Goal: Task Accomplishment & Management: Use online tool/utility

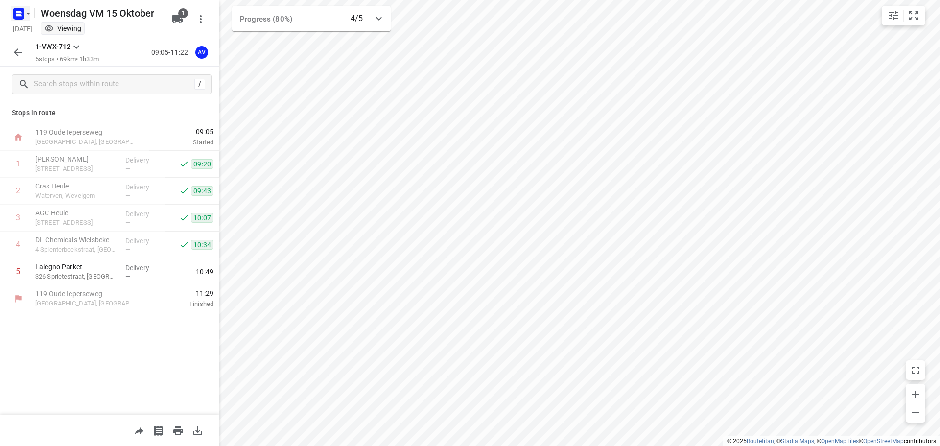
click at [20, 15] on icon "button" at bounding box center [20, 15] width 2 height 2
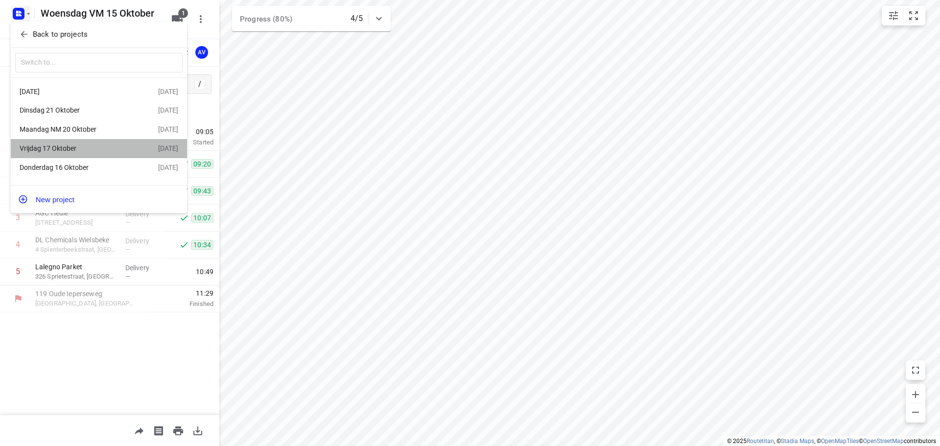
click at [89, 152] on div "Vrijdag 17 Oktober" at bounding box center [76, 148] width 113 height 8
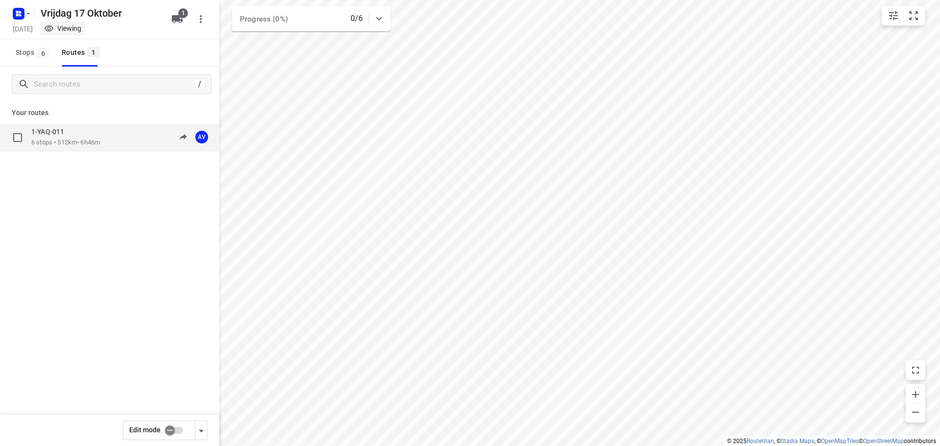
click at [137, 148] on div "1-YAQ-011 6 stops • 512km • 6h46m 09:00-15:46 AV" at bounding box center [109, 137] width 219 height 27
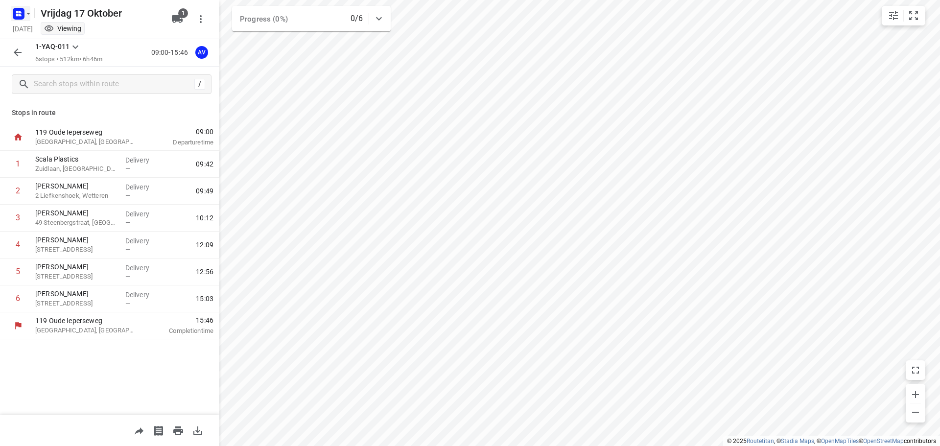
click at [21, 15] on icon "button" at bounding box center [20, 15] width 2 height 2
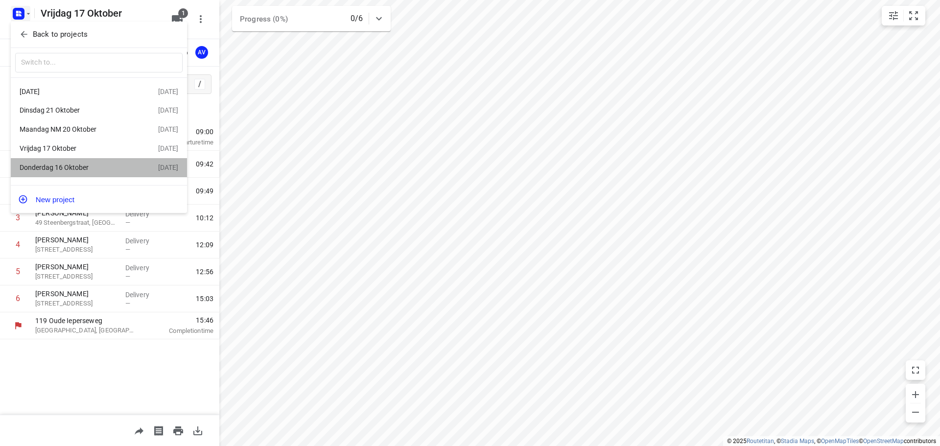
click at [64, 170] on div "Donderdag 16 Oktober" at bounding box center [76, 168] width 113 height 8
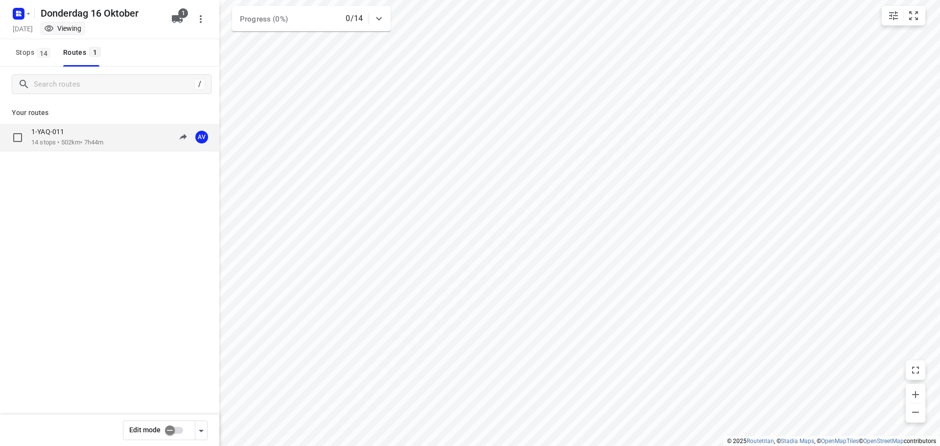
click at [109, 140] on div "1-YAQ-011 14 stops • 502km • 7h44m 09:00-16:44 AV" at bounding box center [125, 137] width 188 height 20
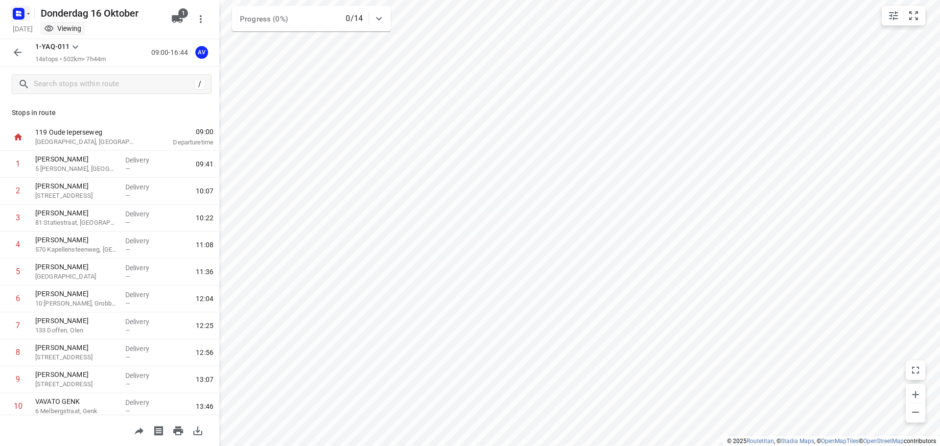
click at [21, 13] on icon "button" at bounding box center [20, 12] width 2 height 2
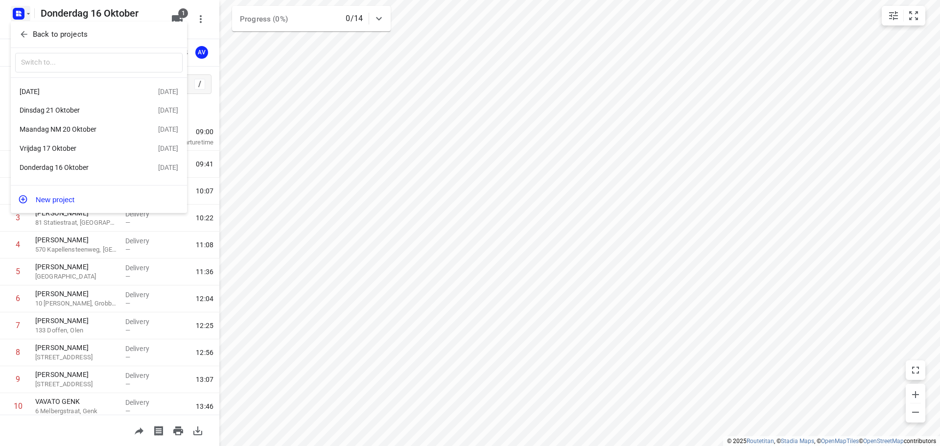
drag, startPoint x: 87, startPoint y: 148, endPoint x: 130, endPoint y: 146, distance: 43.6
click at [87, 148] on div "Vrijdag 17 Oktober" at bounding box center [76, 148] width 113 height 8
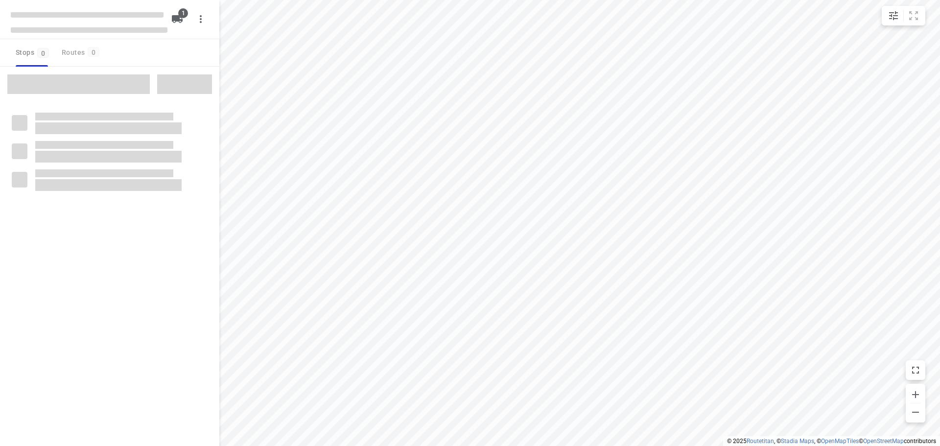
type input "distance"
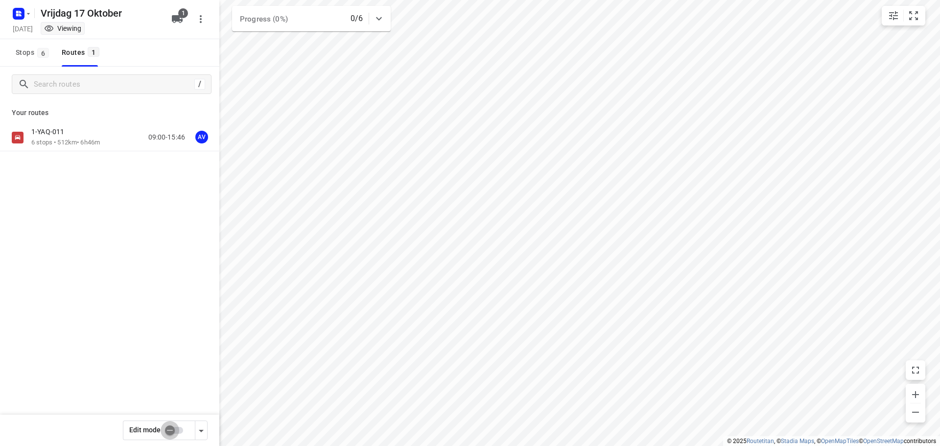
click at [177, 430] on input "checkbox" at bounding box center [170, 430] width 56 height 19
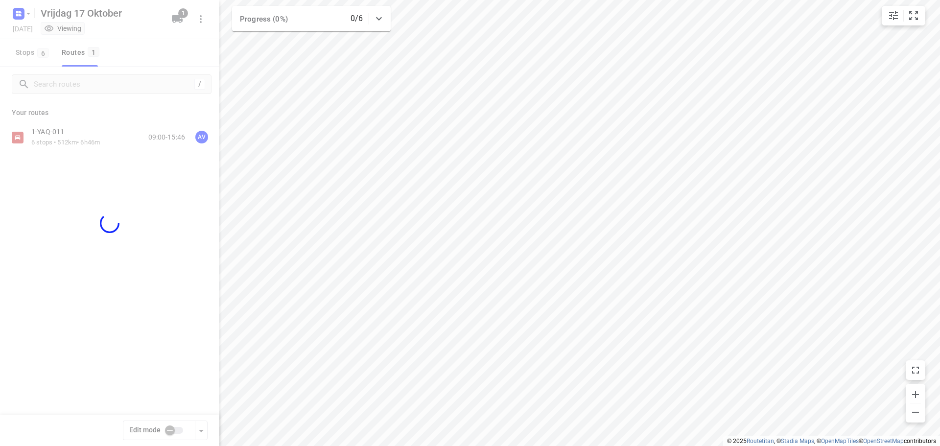
checkbox input "true"
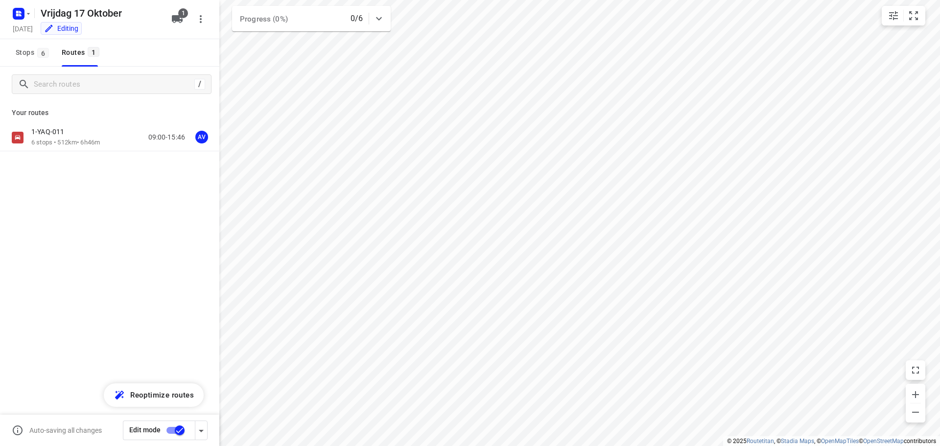
click at [116, 136] on div "1-YAQ-011 6 stops • 512km • 6h46m 09:00-15:46 AV" at bounding box center [125, 137] width 188 height 20
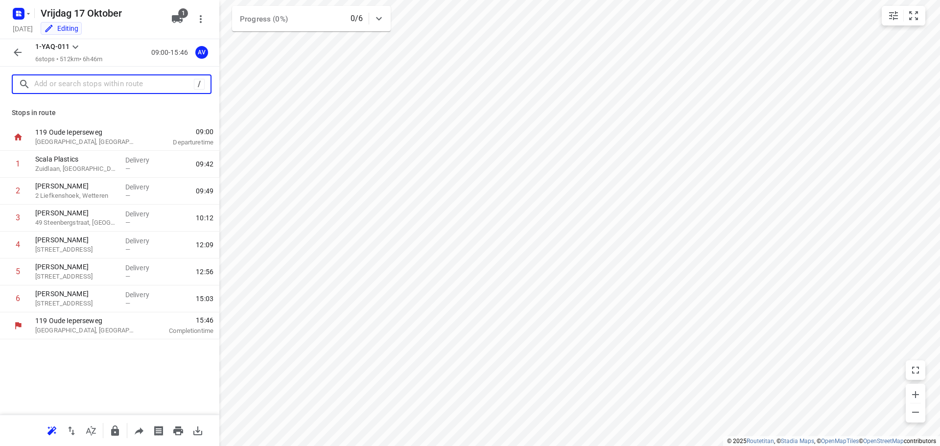
click at [82, 82] on input "text" at bounding box center [114, 84] width 160 height 15
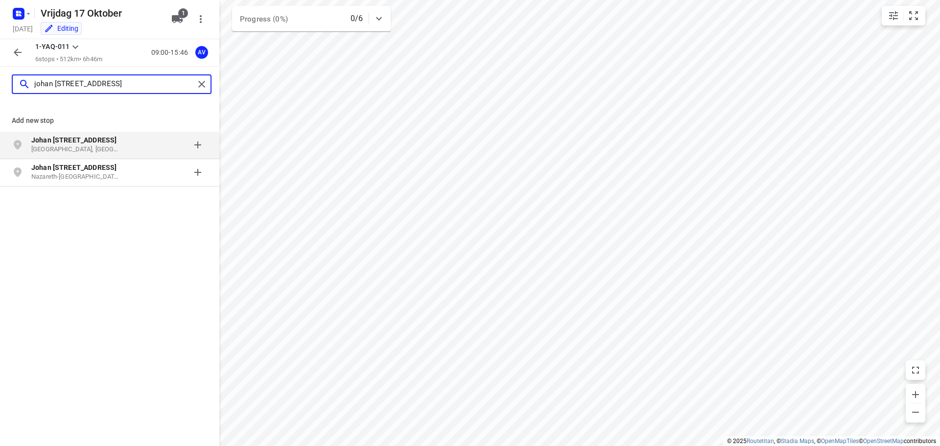
type input "johan [STREET_ADDRESS]"
click at [131, 149] on div at bounding box center [169, 145] width 76 height 20
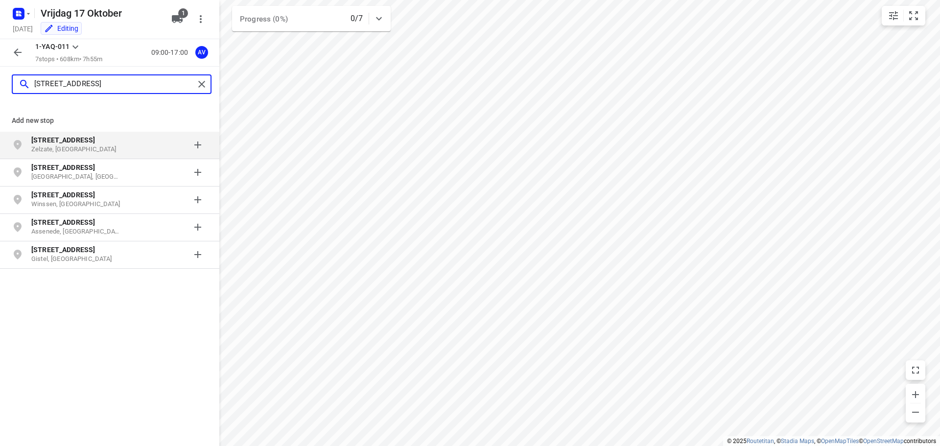
type input "[STREET_ADDRESS]"
click at [108, 147] on p "Zelzate, [GEOGRAPHIC_DATA]" at bounding box center [76, 149] width 90 height 9
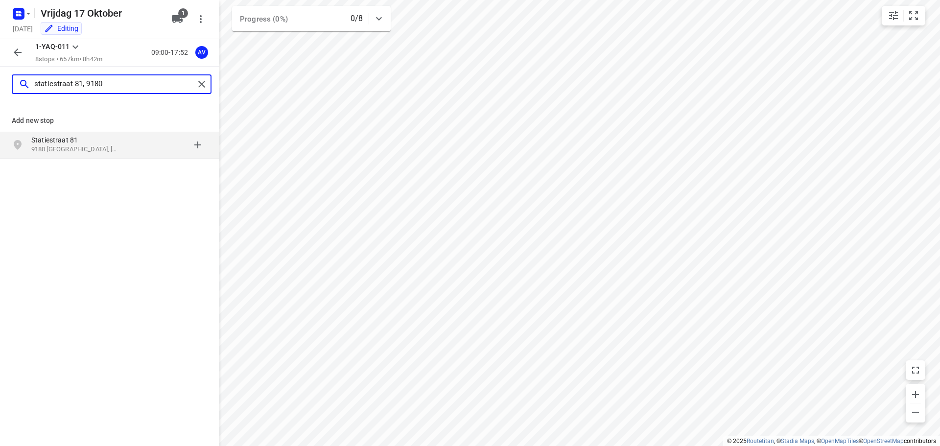
type input "statiestraat 81, 9180"
click at [96, 142] on p "Statiestraat 81" at bounding box center [76, 140] width 90 height 10
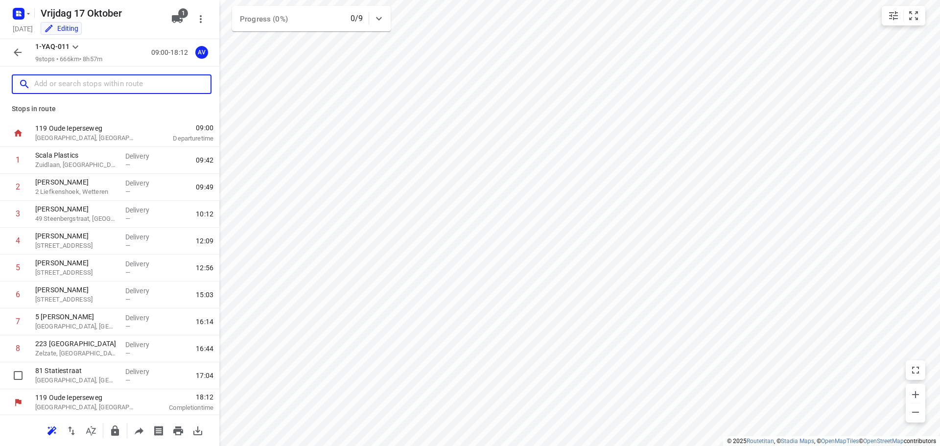
scroll to position [5, 0]
click at [111, 323] on p "[GEOGRAPHIC_DATA], [GEOGRAPHIC_DATA]" at bounding box center [76, 325] width 82 height 10
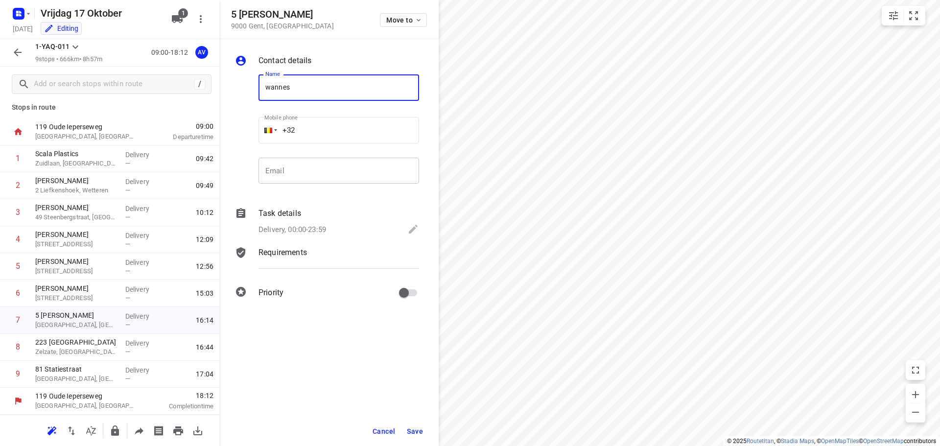
type input "[PERSON_NAME]"
click at [352, 132] on input "+32" at bounding box center [339, 130] width 161 height 26
click at [311, 228] on p "Delivery, 00:00-23:59" at bounding box center [293, 229] width 68 height 11
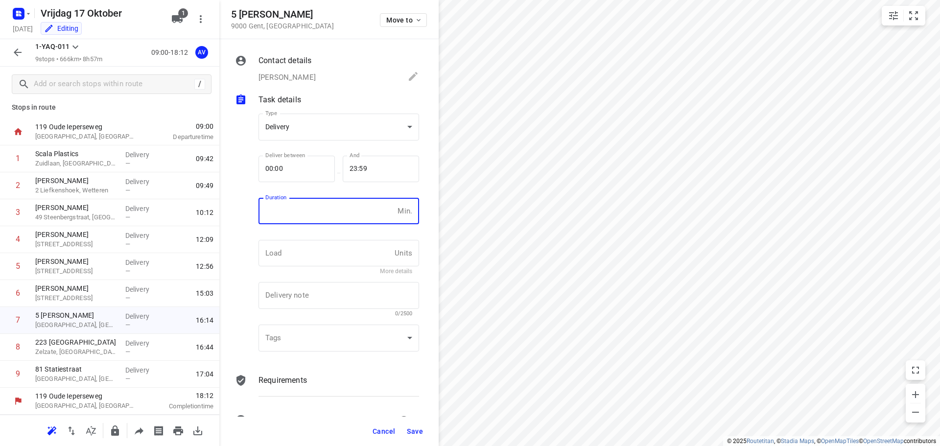
click at [320, 215] on input "number" at bounding box center [326, 211] width 135 height 26
type input "1"
click at [416, 432] on span "Save" at bounding box center [415, 431] width 16 height 8
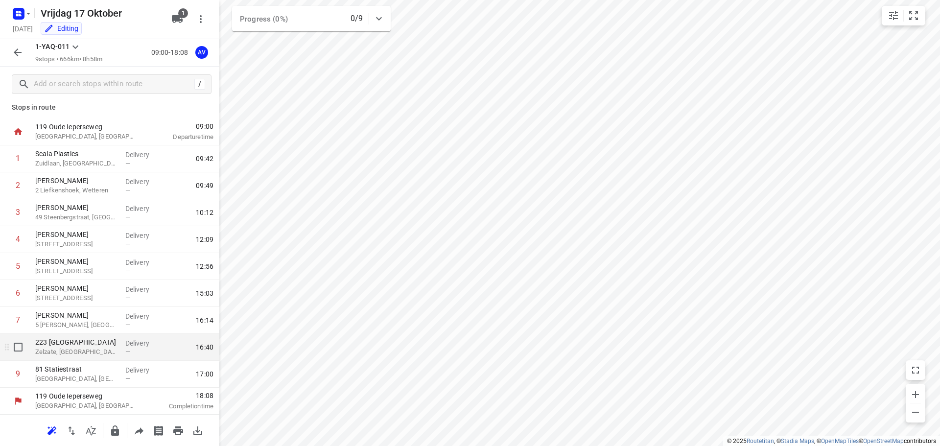
click at [94, 354] on p "Zelzate, [GEOGRAPHIC_DATA]" at bounding box center [76, 352] width 82 height 10
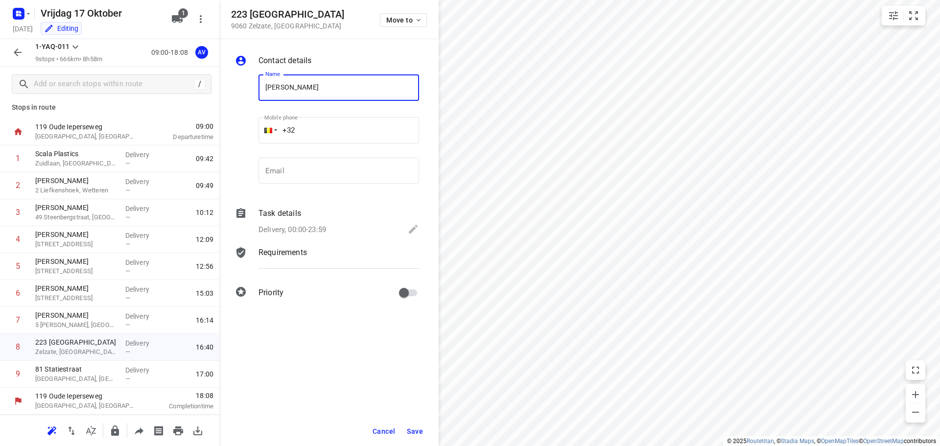
type input "[PERSON_NAME]"
click at [346, 132] on input "+32" at bounding box center [339, 130] width 161 height 26
type input "[PHONE_NUMBER]"
click at [328, 224] on div "Delivery, 00:00-23:59" at bounding box center [339, 230] width 161 height 14
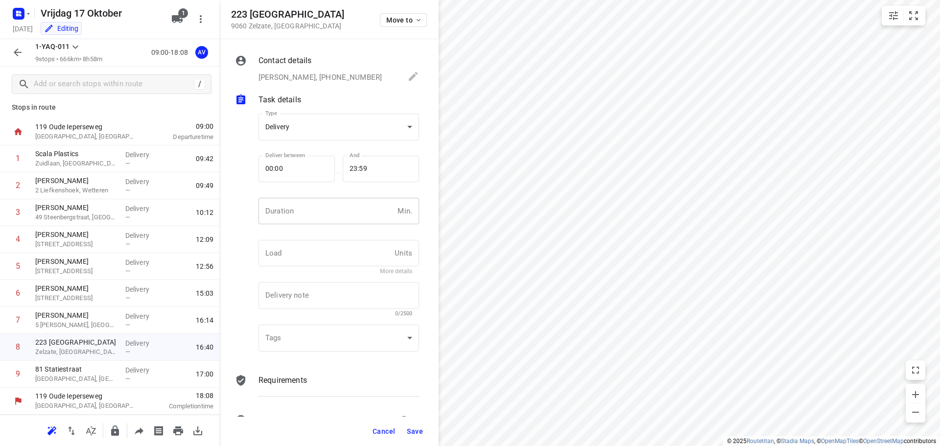
click at [330, 212] on input "number" at bounding box center [326, 211] width 135 height 26
type input "1"
click at [417, 431] on span "Save" at bounding box center [415, 431] width 16 height 8
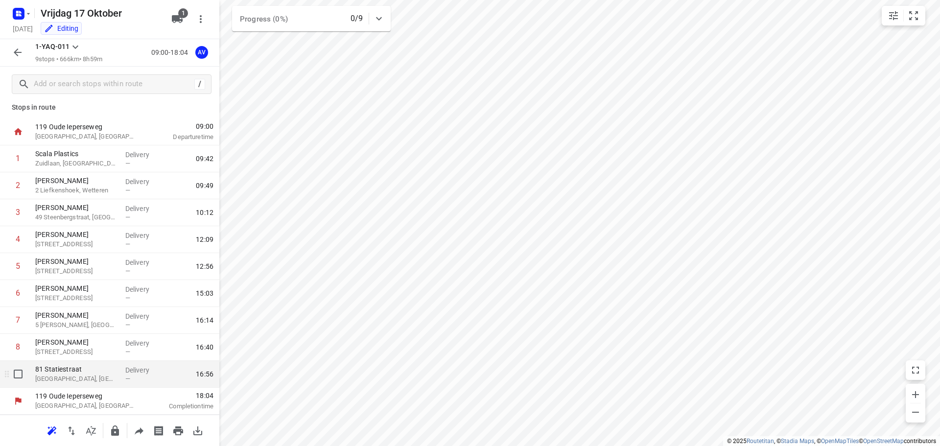
drag, startPoint x: 80, startPoint y: 375, endPoint x: 85, endPoint y: 367, distance: 9.0
click at [81, 373] on div "1 Scala Plastics Zuidlaan, Wetteren Delivery — 09:42 2 [PERSON_NAME] 2 Liefkens…" at bounding box center [109, 266] width 219 height 242
drag, startPoint x: 96, startPoint y: 372, endPoint x: 212, endPoint y: 265, distance: 157.3
click at [97, 371] on p "81 Statiestraat" at bounding box center [76, 369] width 82 height 10
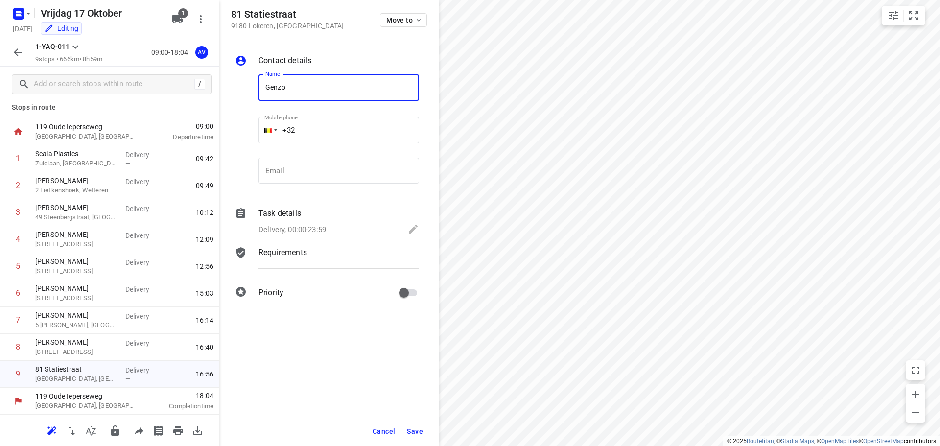
type input "[PERSON_NAME]"
click at [337, 128] on input "+32" at bounding box center [339, 130] width 161 height 26
type input "[PHONE_NUMBER]"
click at [301, 227] on p "Delivery, 00:00-23:59" at bounding box center [293, 229] width 68 height 11
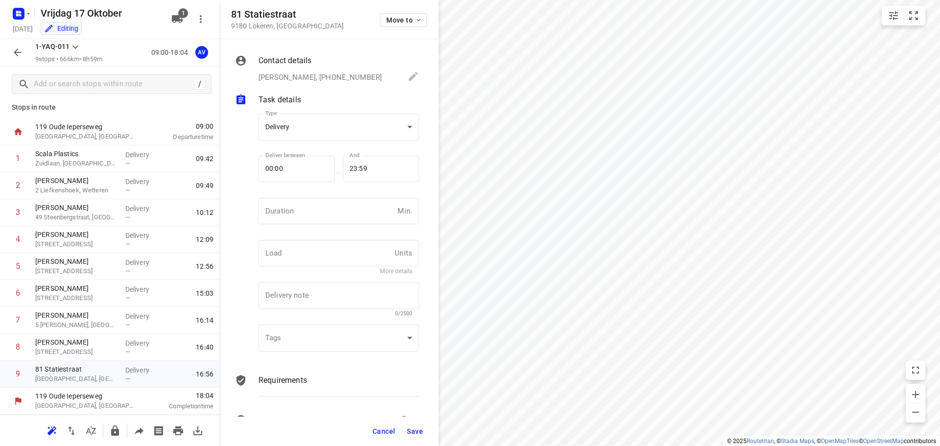
click at [304, 215] on input "number" at bounding box center [326, 211] width 135 height 26
type input "1"
click at [413, 430] on span "Save" at bounding box center [415, 431] width 16 height 8
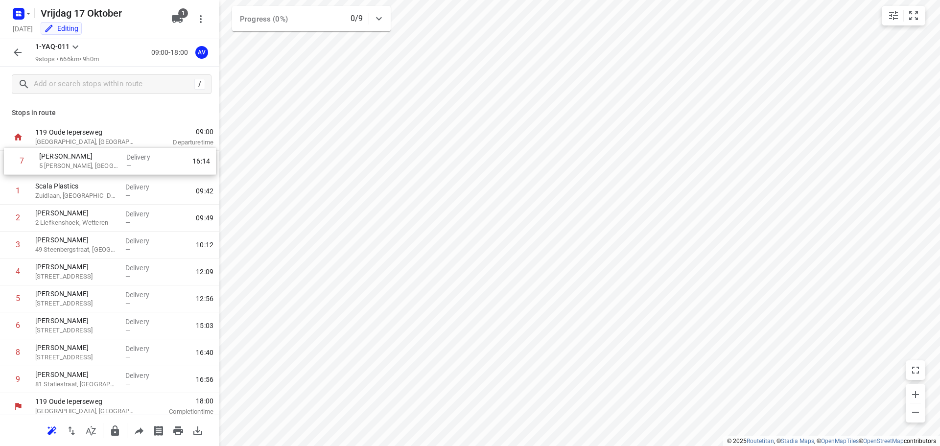
scroll to position [0, 0]
drag, startPoint x: 4, startPoint y: 326, endPoint x: 7, endPoint y: 164, distance: 162.1
click at [7, 164] on div "1 Scala Plastics Zuidlaan, Wetteren Delivery — 09:42 2 [PERSON_NAME] 2 Liefkens…" at bounding box center [109, 272] width 219 height 242
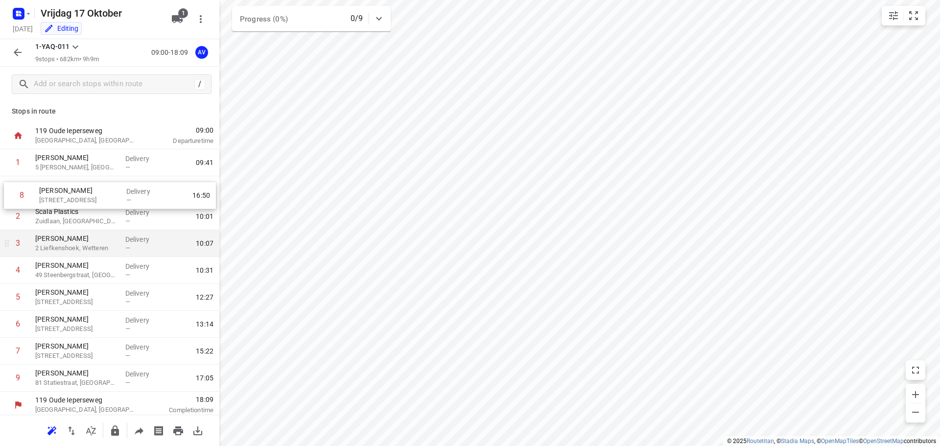
drag, startPoint x: 8, startPoint y: 353, endPoint x: 23, endPoint y: 230, distance: 123.8
click at [11, 192] on div "1 [PERSON_NAME] 5 [PERSON_NAME], Gent Delivery — 09:41 2 Scala Plastics Zuidlaa…" at bounding box center [109, 270] width 219 height 242
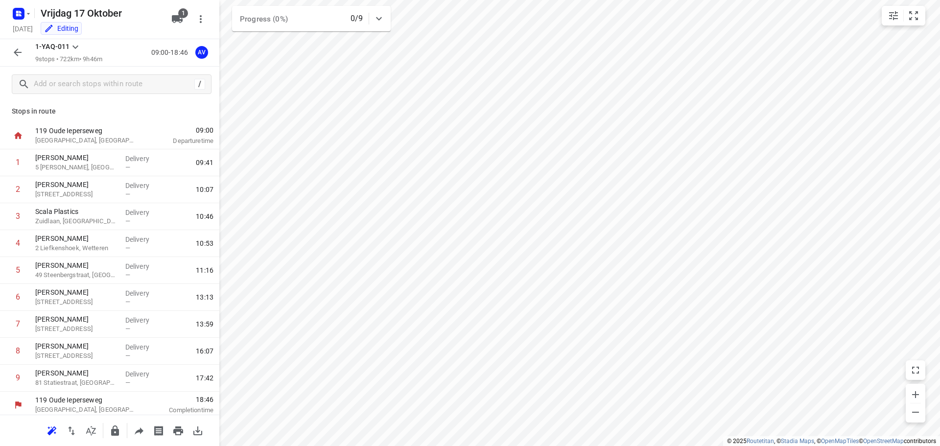
scroll to position [4, 0]
drag, startPoint x: 8, startPoint y: 379, endPoint x: 9, endPoint y: 210, distance: 169.9
click at [9, 210] on div "1 [PERSON_NAME] 5 [PERSON_NAME], Gent Delivery — 09:41 2 [PERSON_NAME] 223 Leeg…" at bounding box center [109, 267] width 219 height 242
drag, startPoint x: 2, startPoint y: 267, endPoint x: 4, endPoint y: 241, distance: 26.5
click at [4, 241] on div "1 [PERSON_NAME] 5 [PERSON_NAME], Gent Delivery — 09:41 2 [PERSON_NAME] 223 Leeg…" at bounding box center [109, 267] width 219 height 242
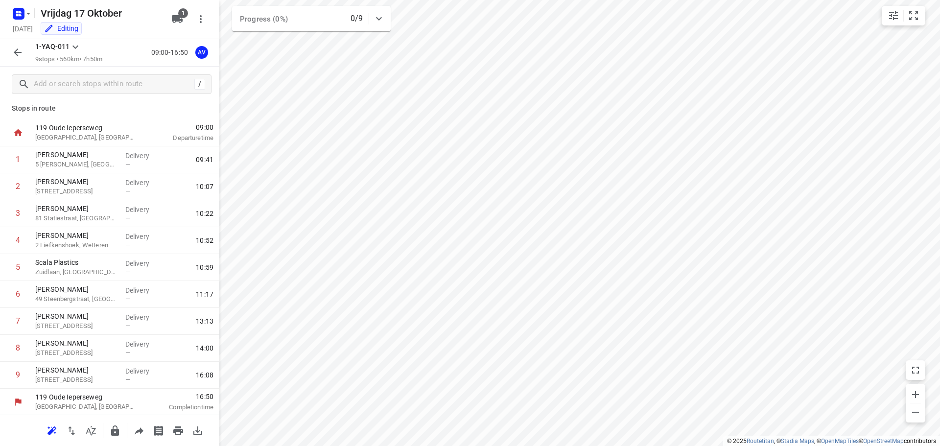
click at [23, 47] on icon "button" at bounding box center [18, 53] width 12 height 12
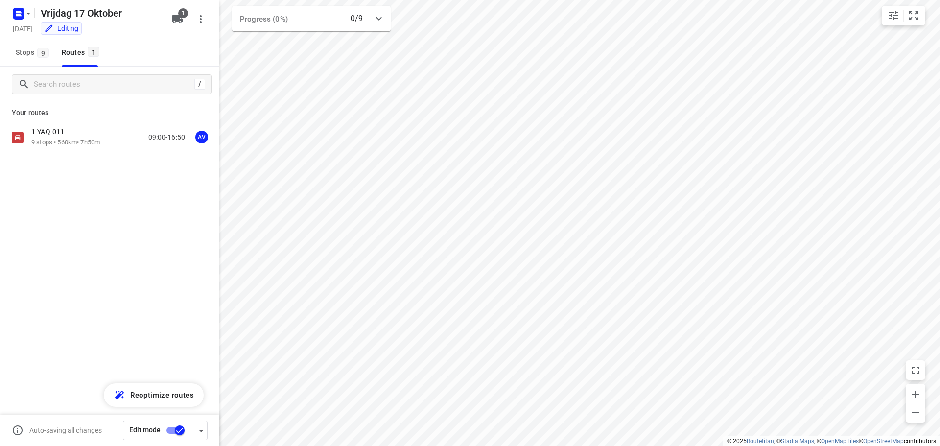
click at [170, 429] on input "checkbox" at bounding box center [180, 430] width 56 height 19
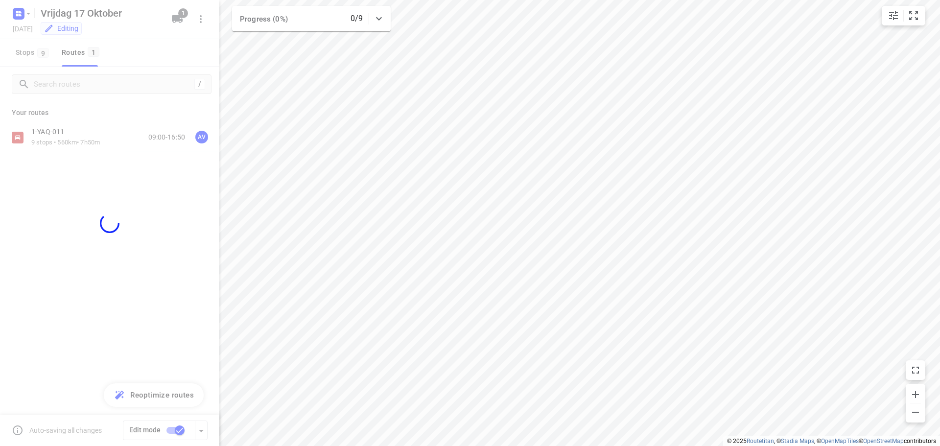
checkbox input "false"
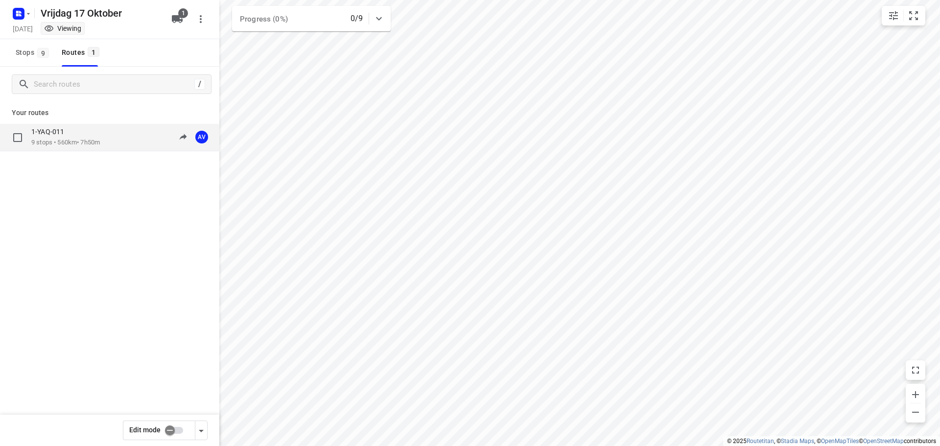
click at [116, 139] on div "1-YAQ-011 9 stops • 560km • 7h50m 09:00-16:50 AV" at bounding box center [125, 137] width 188 height 20
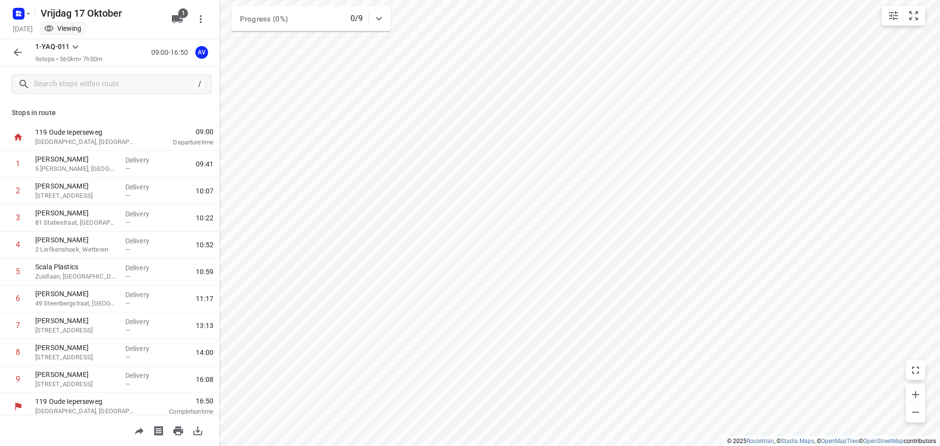
click at [22, 55] on icon "button" at bounding box center [18, 53] width 12 height 12
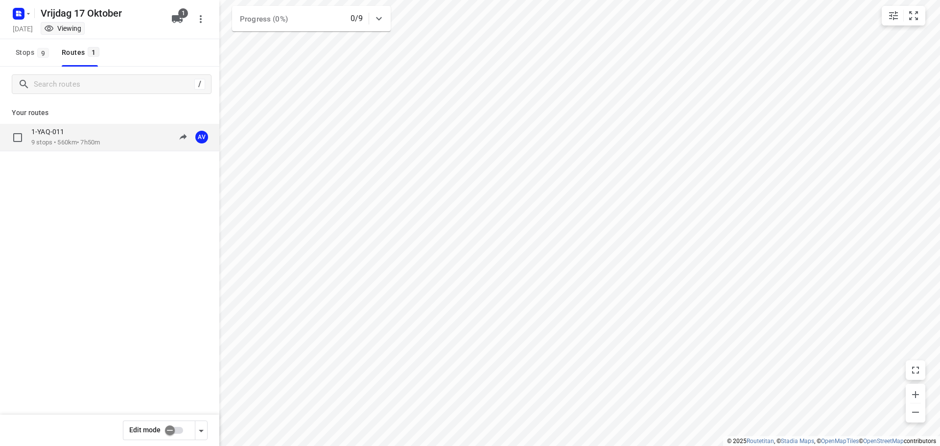
click at [110, 139] on div "1-YAQ-011 9 stops • 560km • 7h50m 09:00-16:50 AV" at bounding box center [125, 137] width 188 height 20
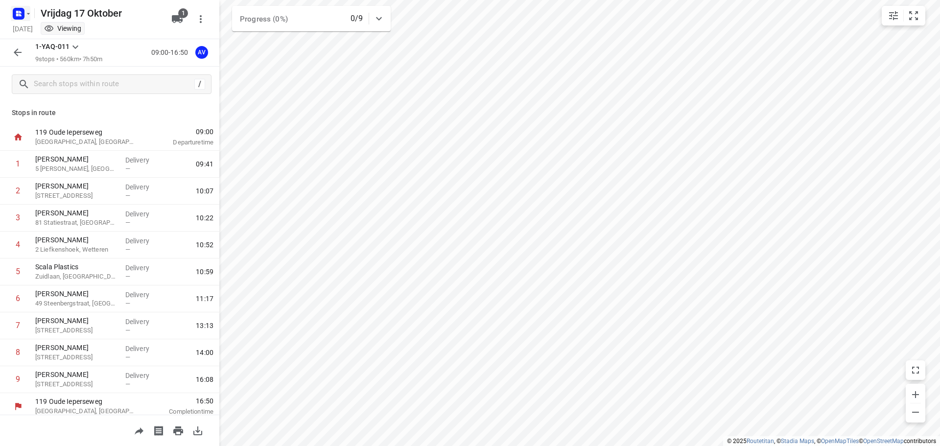
click at [25, 10] on icon "button" at bounding box center [28, 14] width 8 height 8
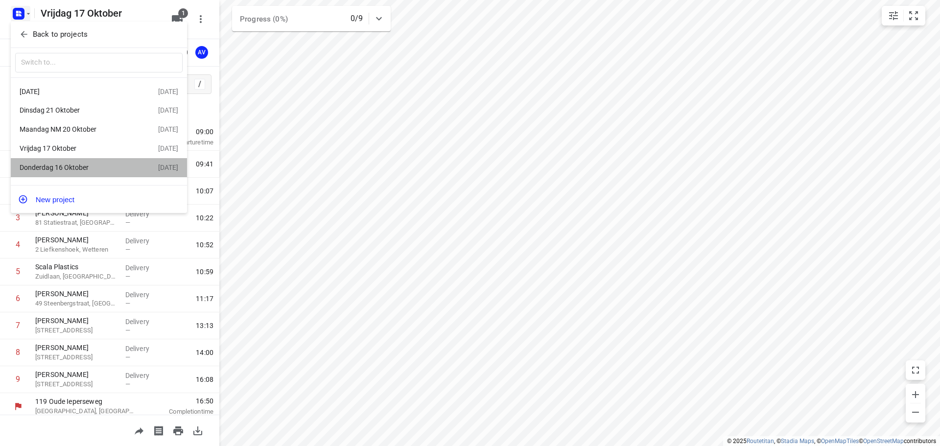
click at [89, 168] on div "Donderdag 16 Oktober" at bounding box center [76, 168] width 113 height 8
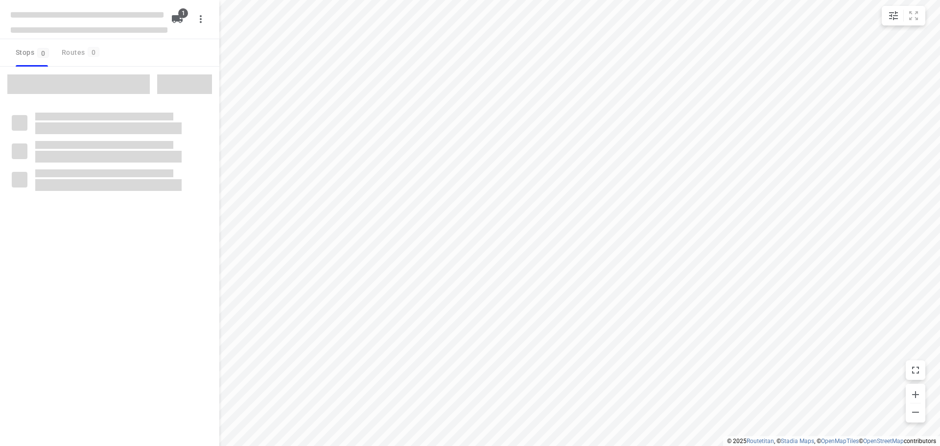
type input "distance"
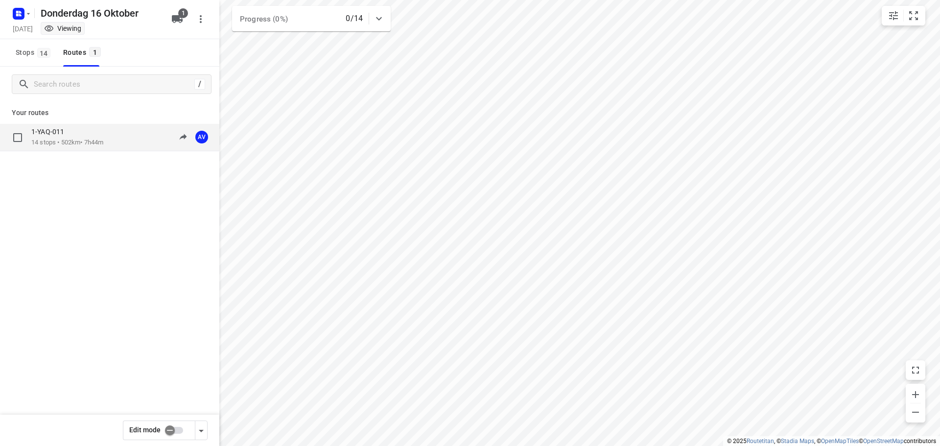
click at [113, 140] on div "1-YAQ-011 14 stops • 502km • 7h44m 09:00-16:44 AV" at bounding box center [125, 137] width 188 height 20
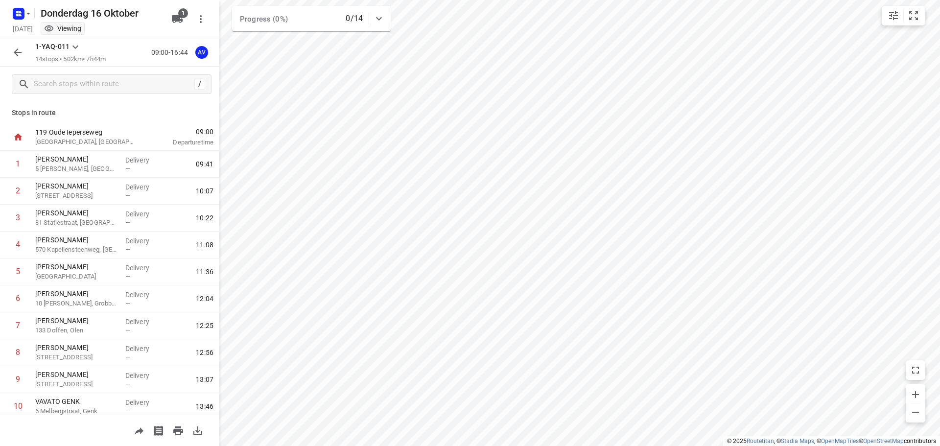
click at [16, 45] on button "button" at bounding box center [18, 53] width 20 height 20
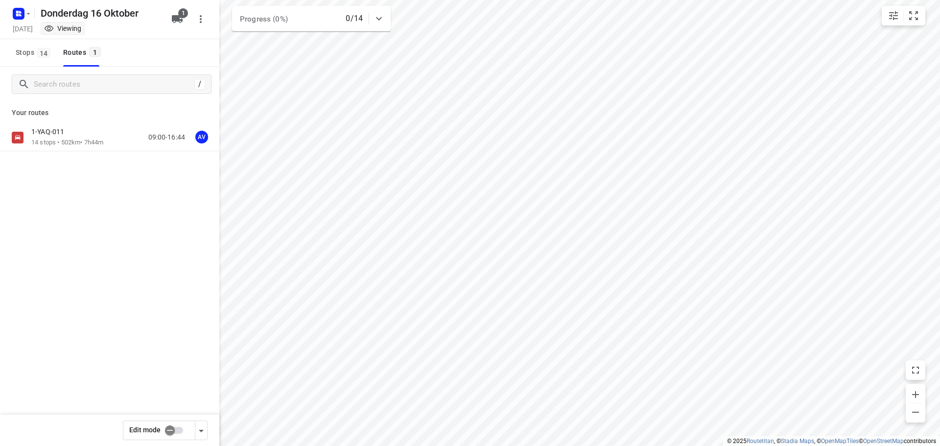
click at [179, 431] on input "checkbox" at bounding box center [170, 430] width 56 height 19
checkbox input "true"
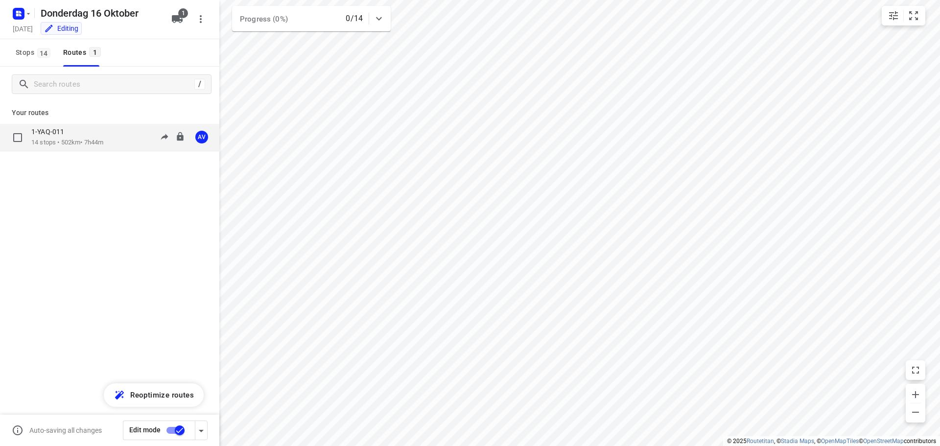
click at [110, 137] on div "1-YAQ-011 14 stops • 502km • 7h44m 09:00-16:44 AV" at bounding box center [125, 137] width 188 height 20
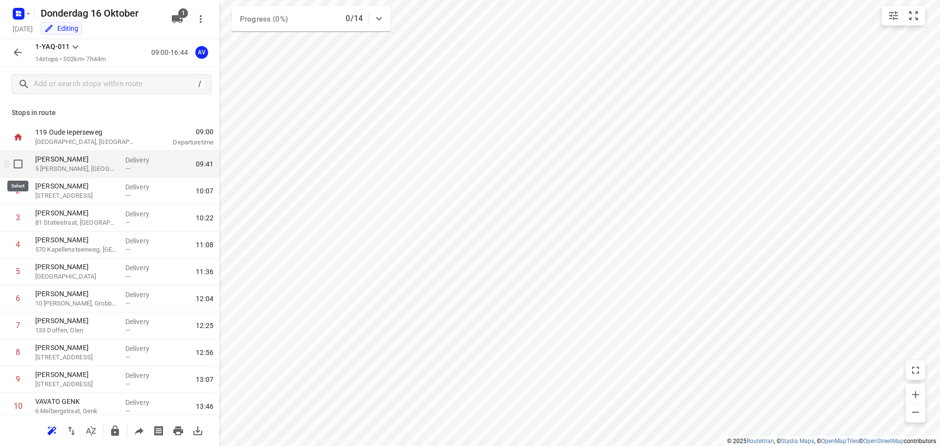
drag, startPoint x: 21, startPoint y: 161, endPoint x: 21, endPoint y: 192, distance: 31.3
click at [21, 162] on input "checkbox" at bounding box center [18, 164] width 20 height 20
checkbox input "true"
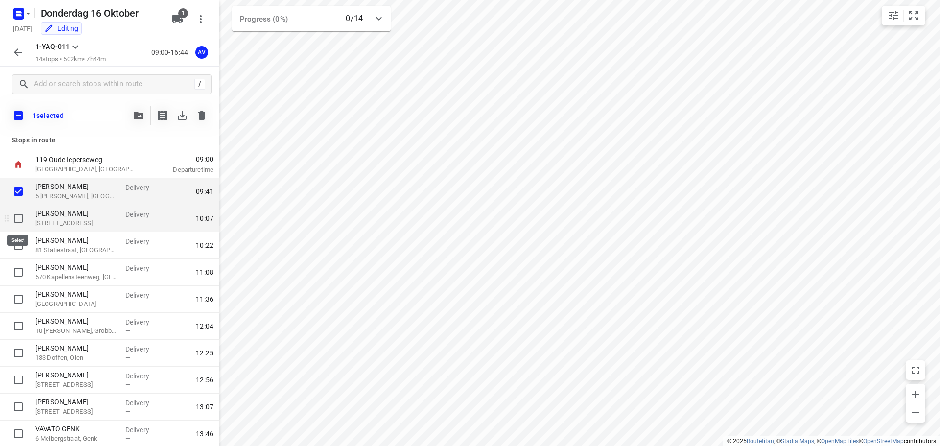
click at [17, 213] on input "checkbox" at bounding box center [18, 219] width 20 height 20
checkbox input "true"
click at [19, 248] on input "checkbox" at bounding box center [18, 246] width 20 height 20
checkbox input "true"
click at [202, 112] on icon "button" at bounding box center [201, 115] width 7 height 9
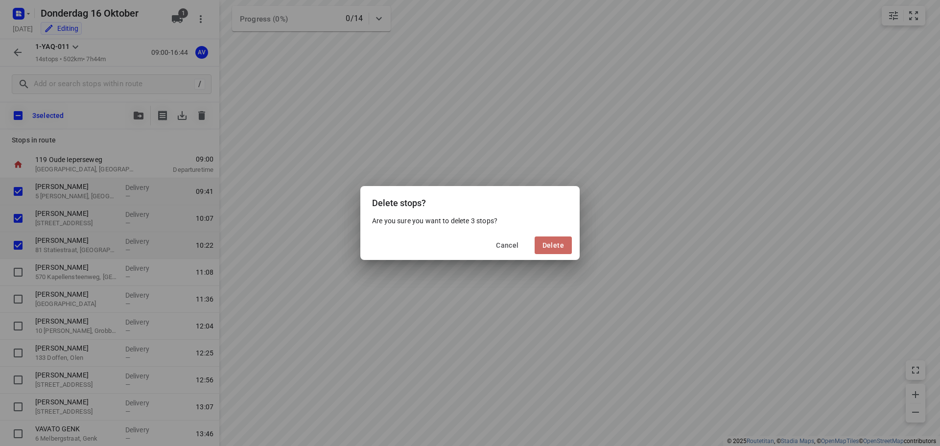
click at [562, 246] on span "Delete" at bounding box center [553, 245] width 22 height 8
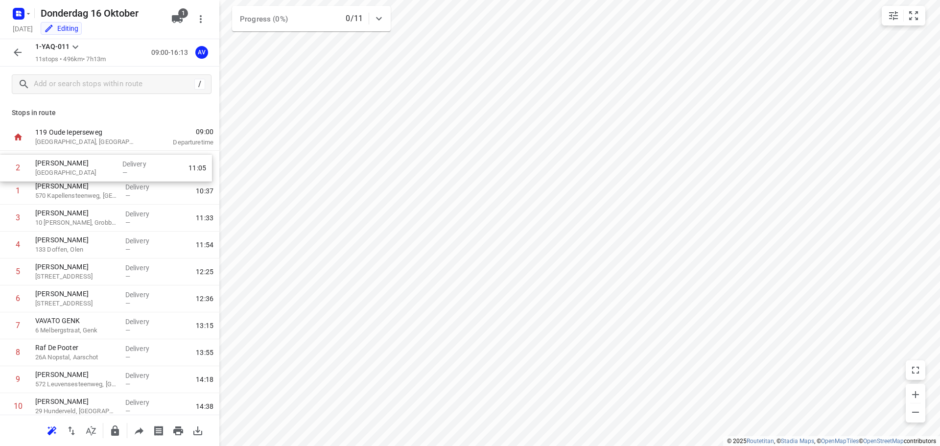
drag, startPoint x: 3, startPoint y: 193, endPoint x: 3, endPoint y: 167, distance: 25.5
click at [3, 167] on div "1 [PERSON_NAME] 570 Kapellensteenweg, [GEOGRAPHIC_DATA] Delivery — 10:37 2 [PER…" at bounding box center [109, 299] width 219 height 296
click at [12, 54] on icon "button" at bounding box center [18, 53] width 12 height 12
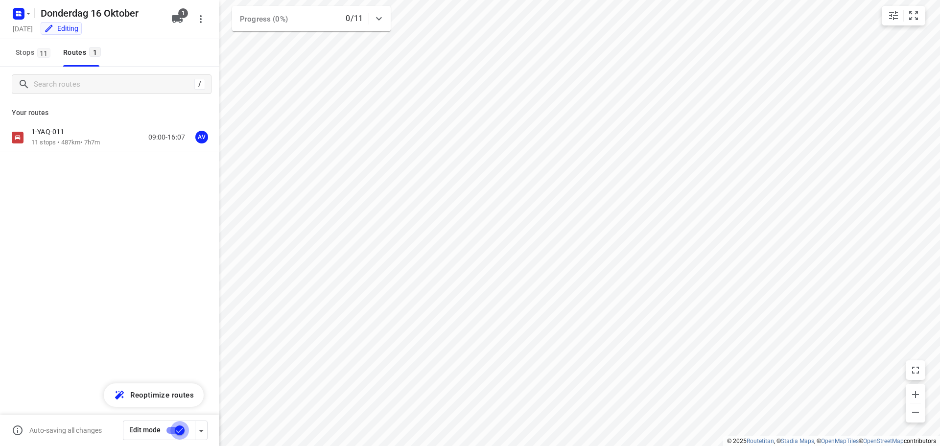
click at [172, 428] on input "checkbox" at bounding box center [180, 430] width 56 height 19
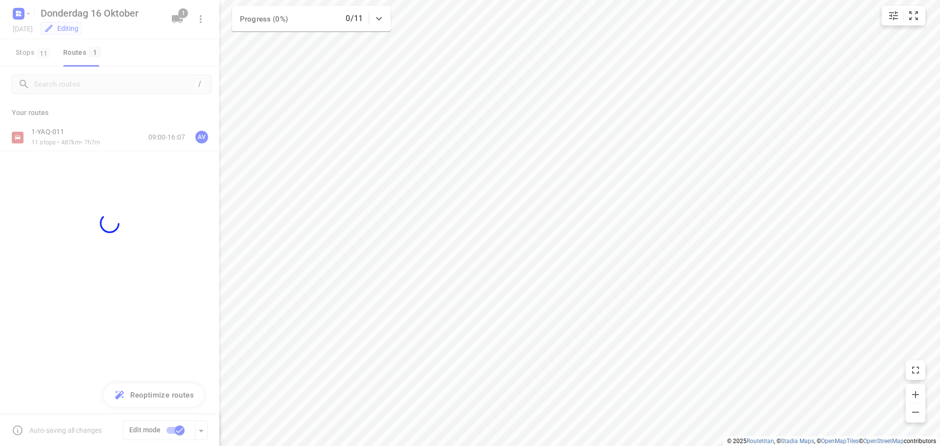
checkbox input "false"
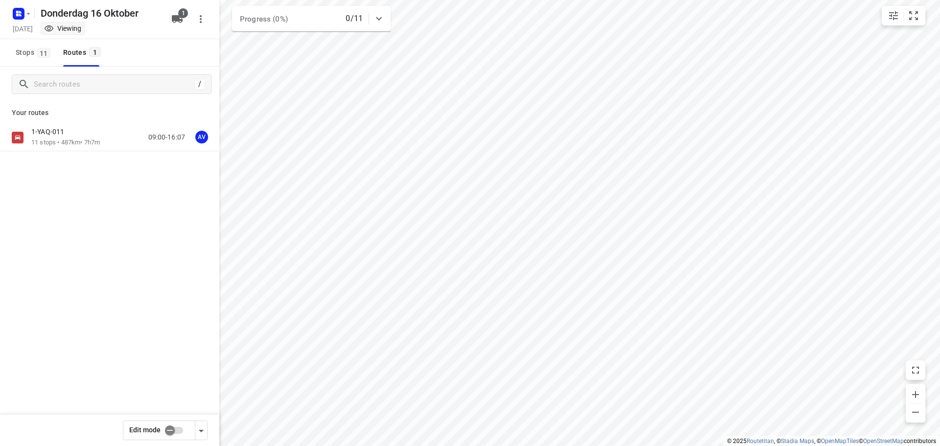
click at [114, 138] on div "1-YAQ-011 11 stops • 487km • 7h7m 09:00-16:07 AV" at bounding box center [125, 137] width 188 height 20
